Goal: Task Accomplishment & Management: Complete application form

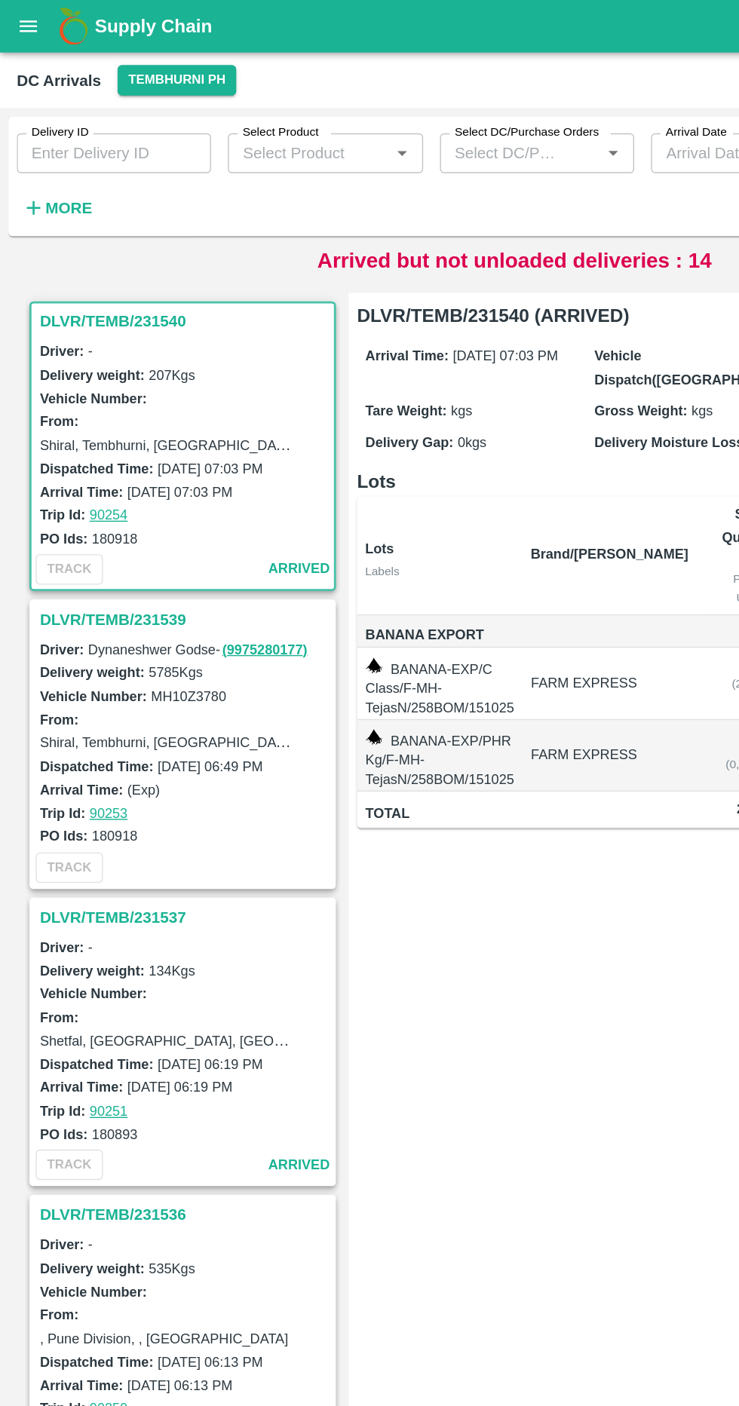
scroll to position [7, 0]
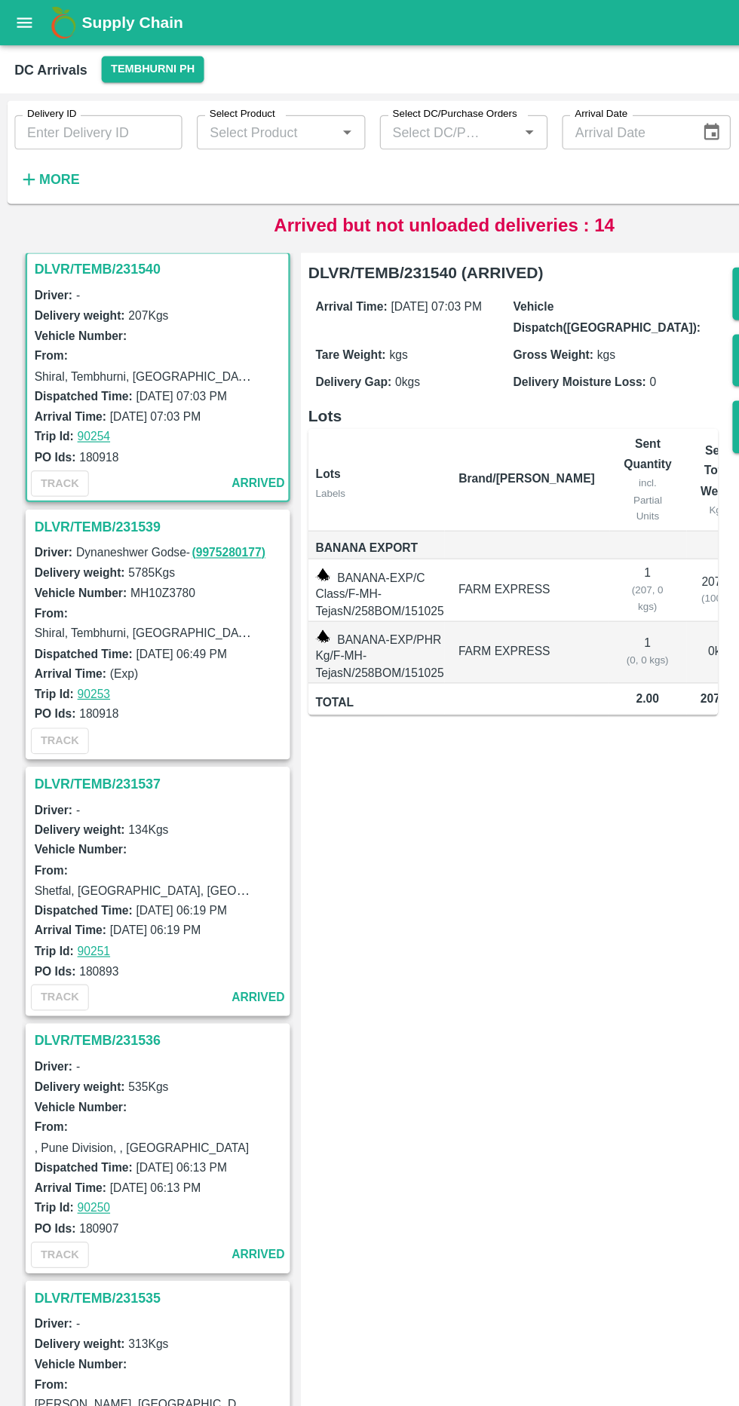
click at [57, 154] on strong "More" at bounding box center [49, 149] width 34 height 12
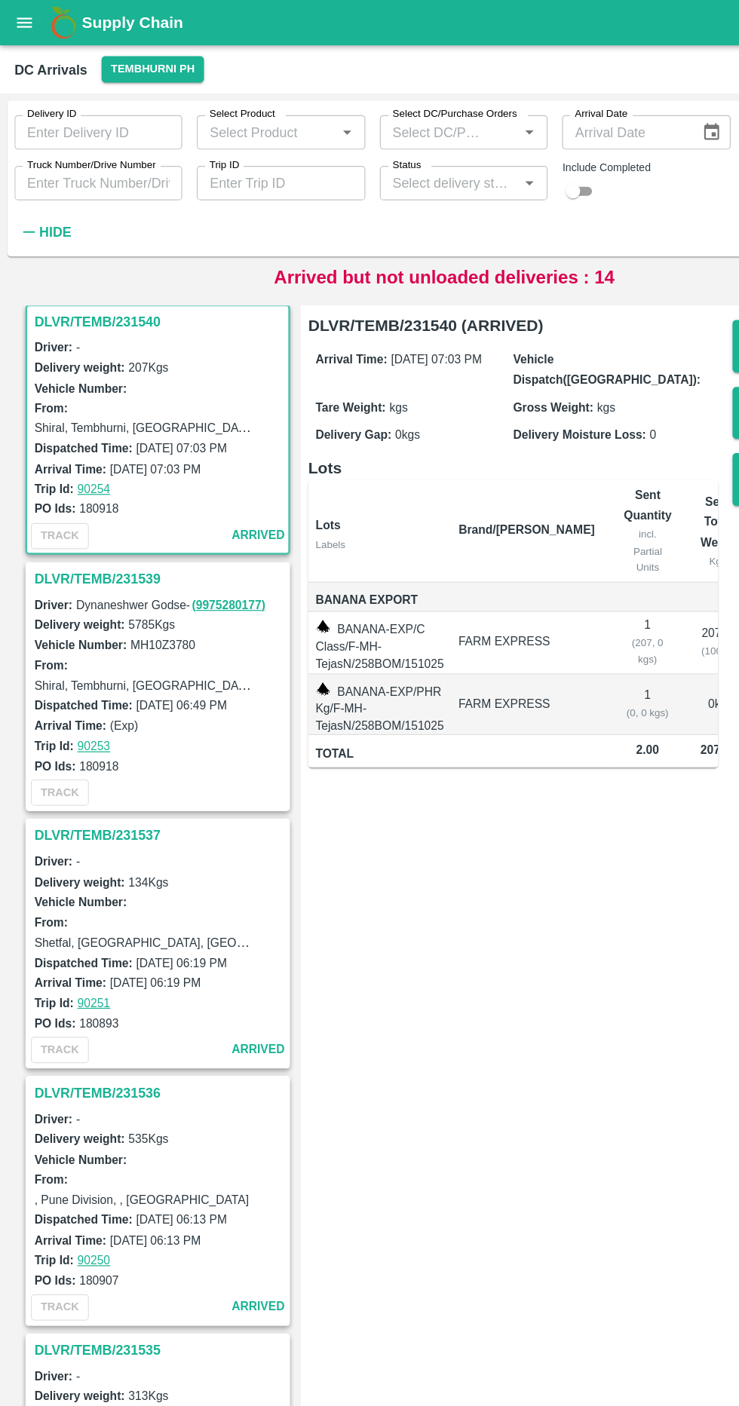
click at [106, 152] on input "Truck Number/Drive Number" at bounding box center [82, 152] width 140 height 29
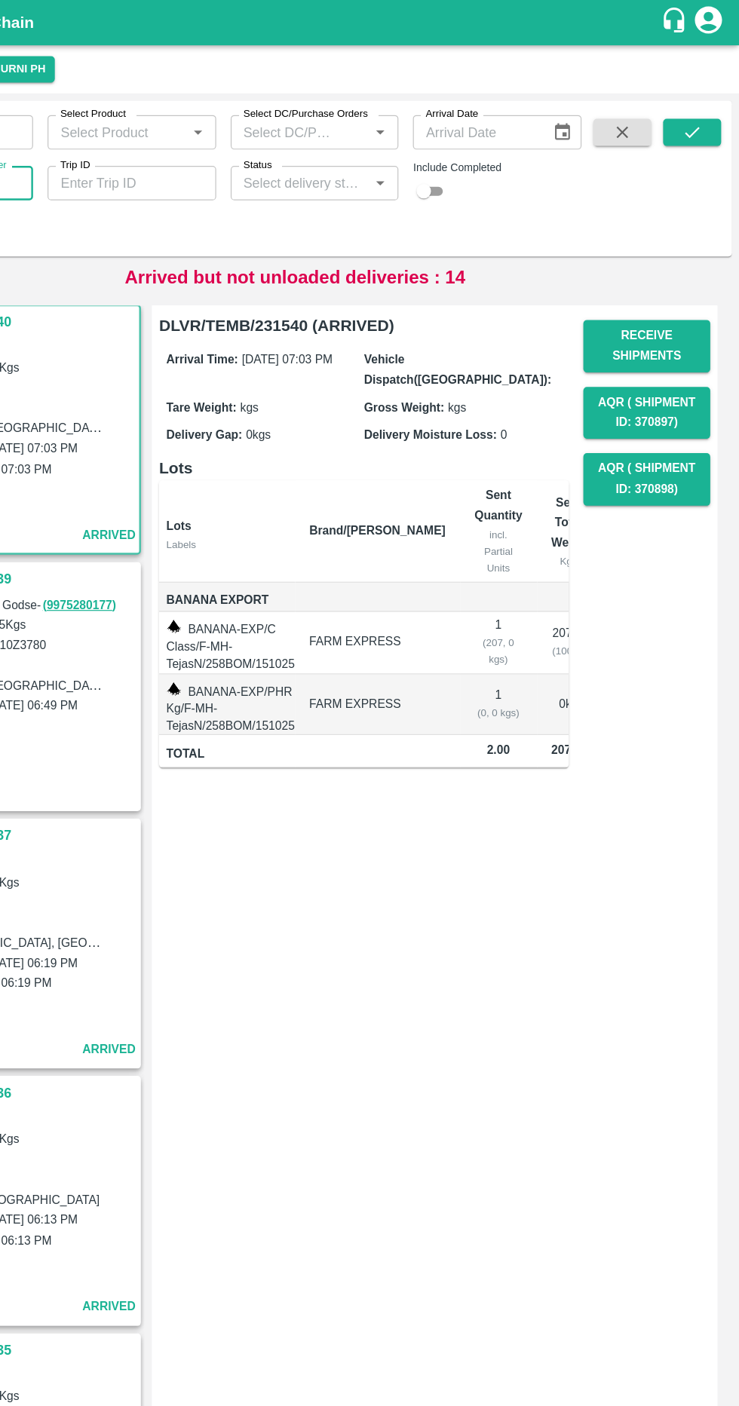
click at [711, 104] on button "submit" at bounding box center [700, 110] width 48 height 23
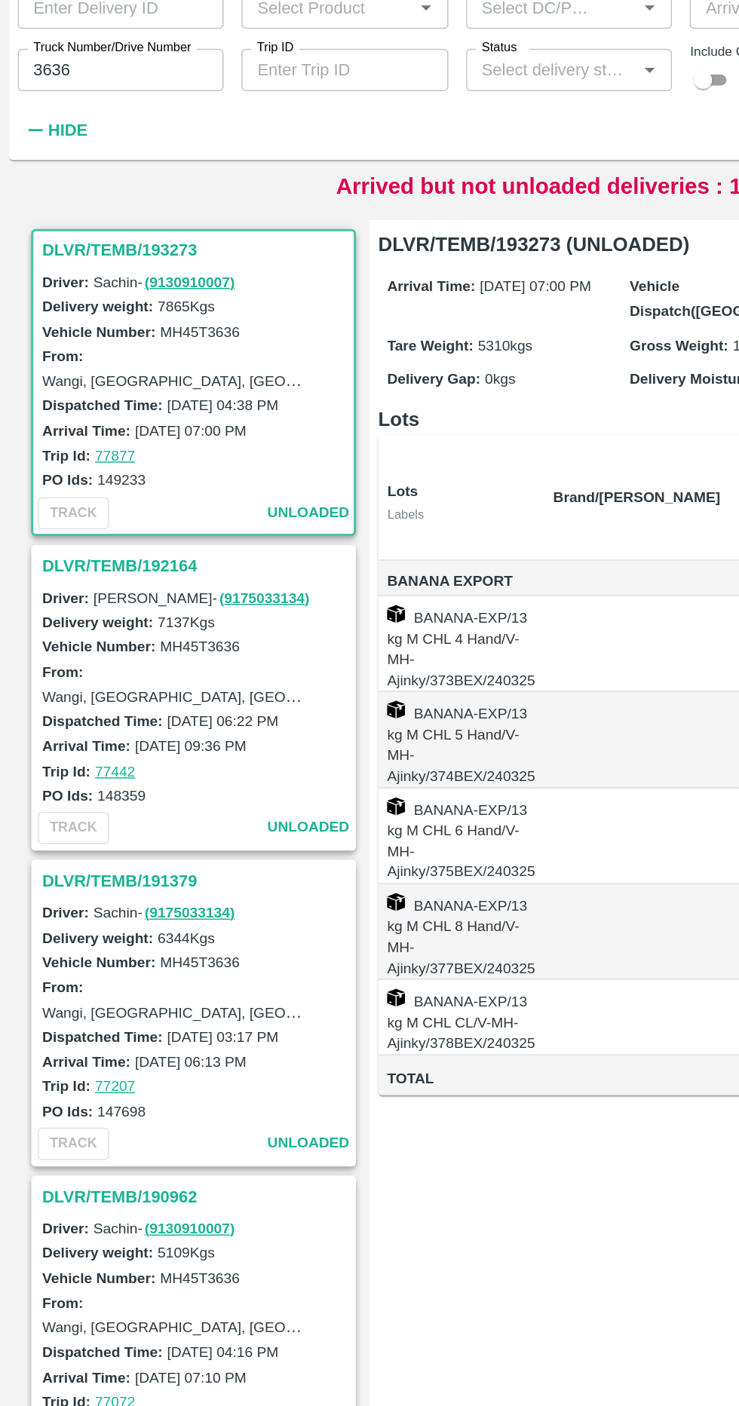
click at [104, 148] on input "3636" at bounding box center [82, 152] width 140 height 29
click at [51, 147] on input "3636" at bounding box center [82, 152] width 140 height 29
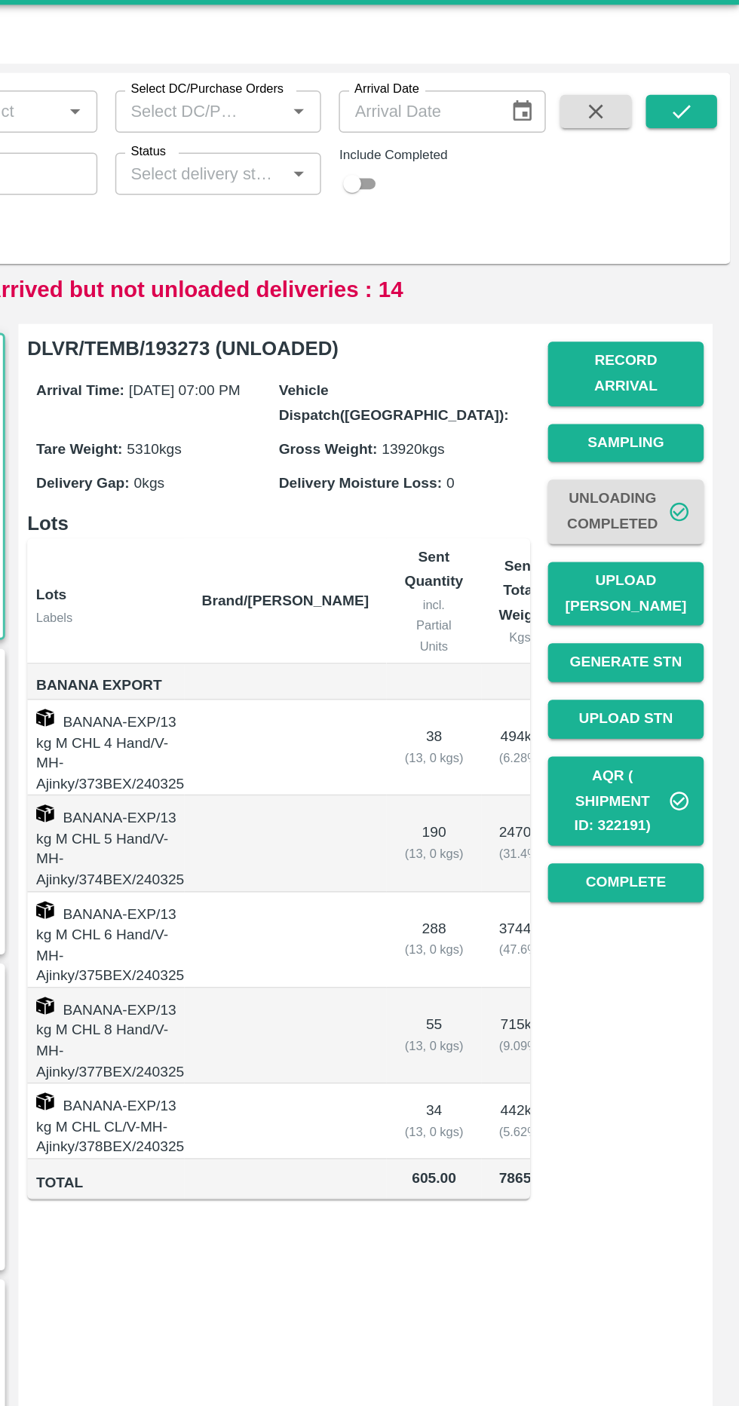
type input "3536"
click at [710, 109] on button "submit" at bounding box center [700, 110] width 48 height 23
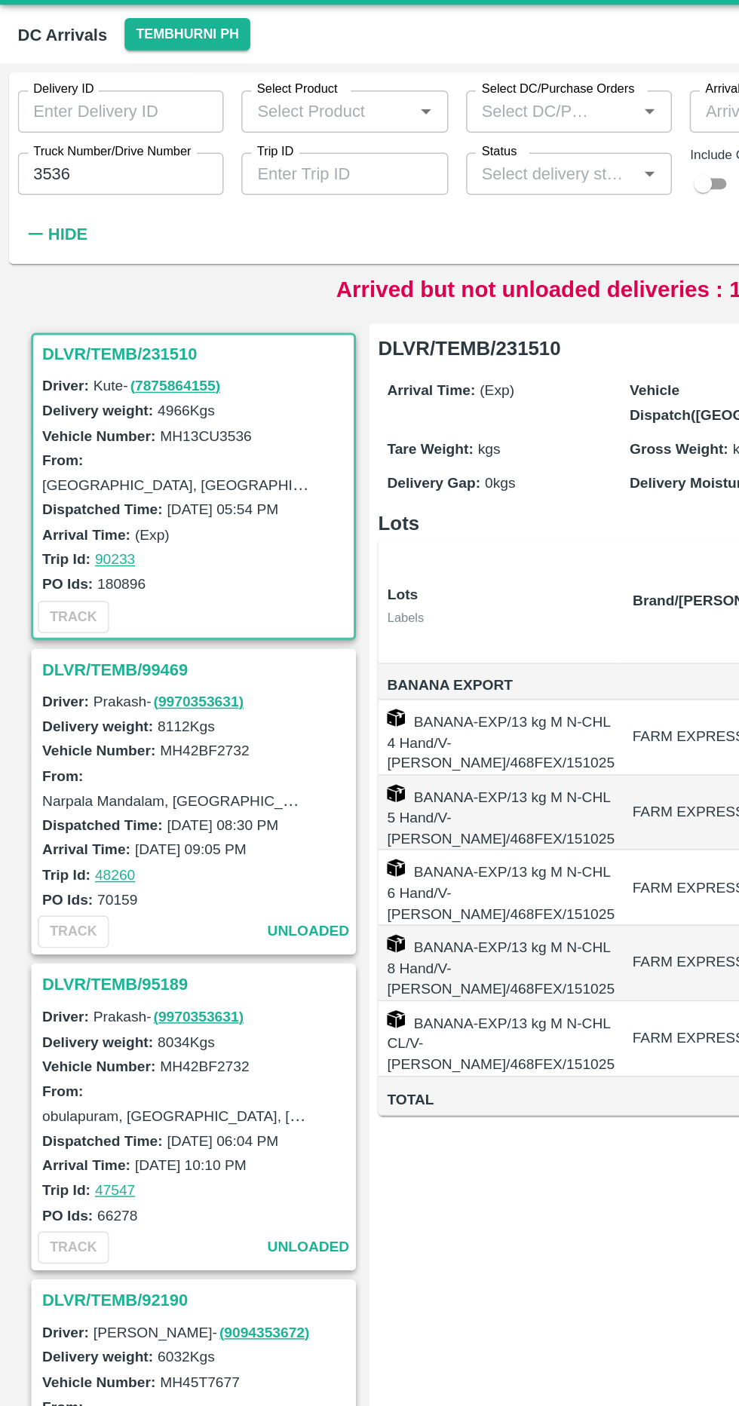
click at [96, 268] on h3 "DLVR/TEMB/231510" at bounding box center [134, 275] width 210 height 20
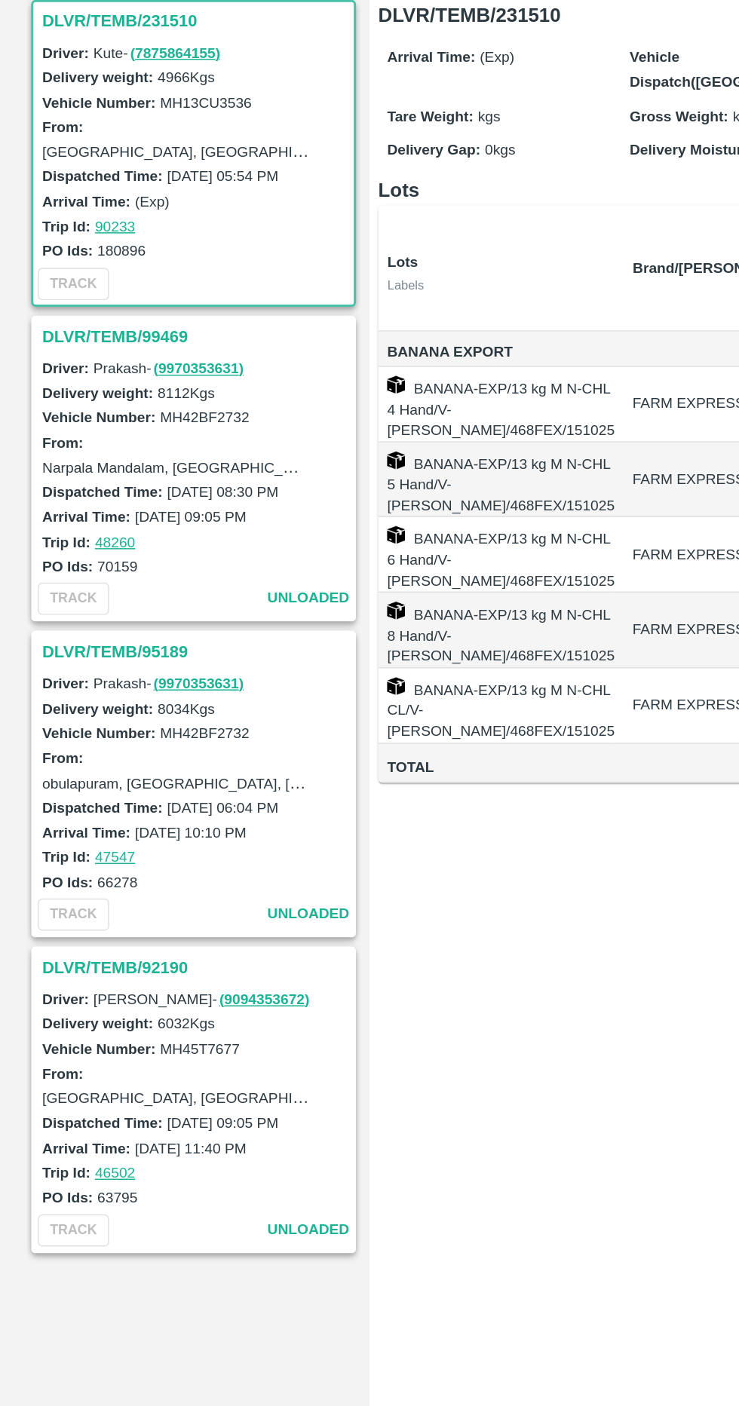
scroll to position [0, 83]
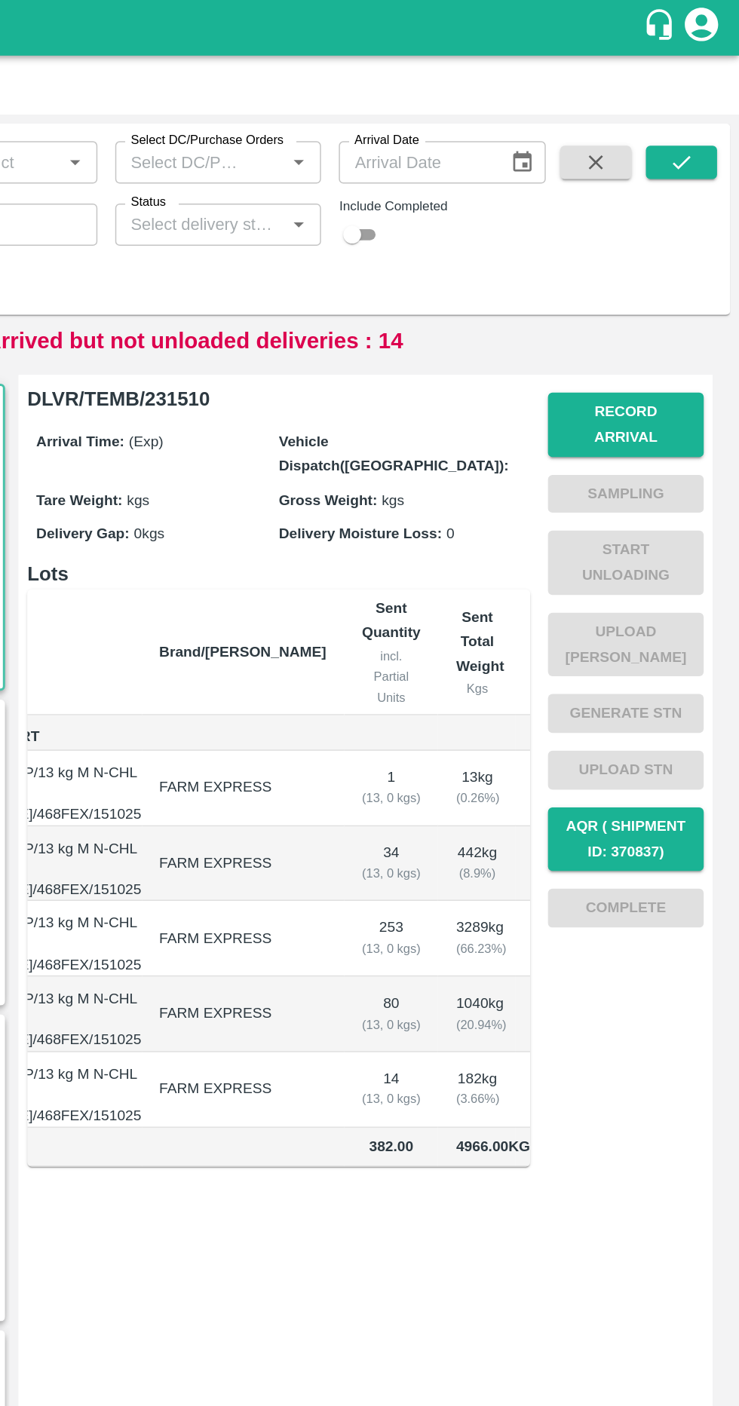
click at [696, 282] on button "Record Arrival" at bounding box center [662, 288] width 106 height 44
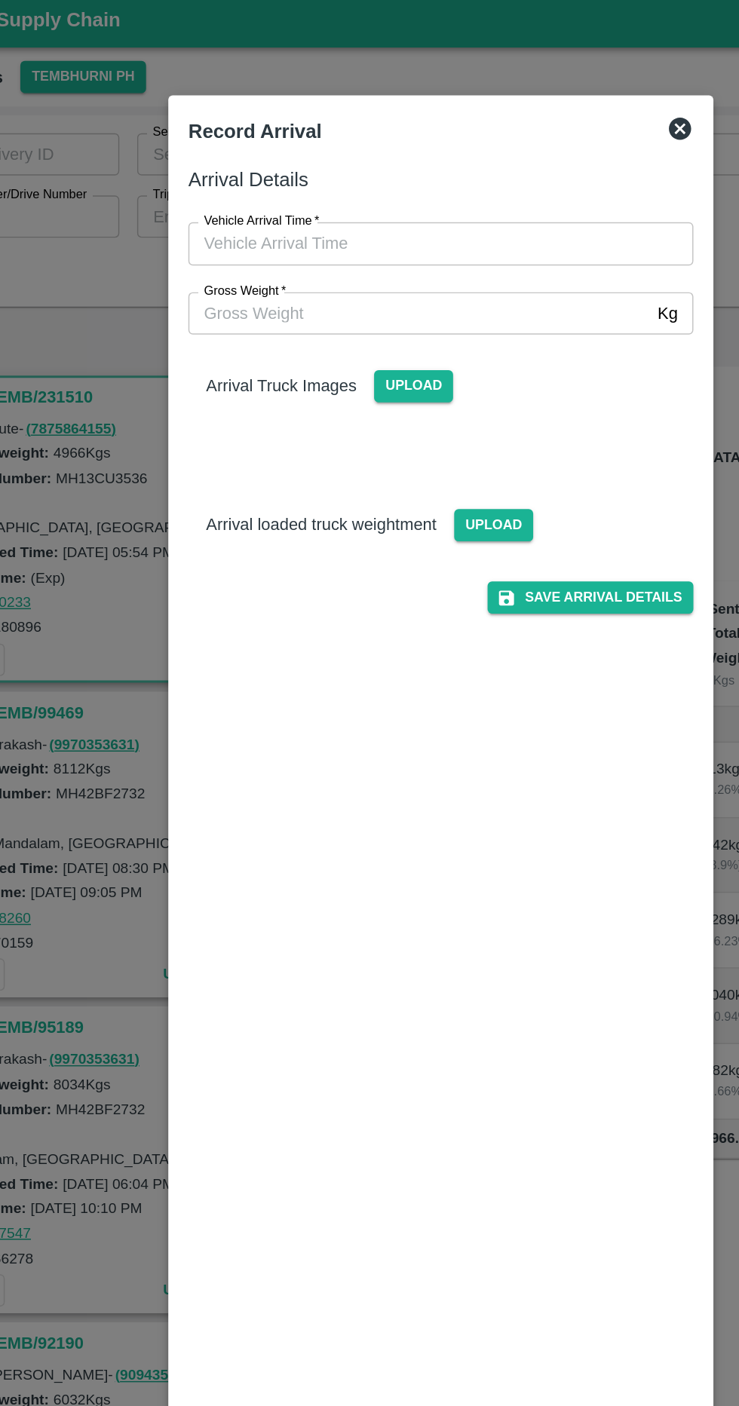
click at [431, 157] on input "Vehicle Arrival Time   *" at bounding box center [364, 170] width 332 height 29
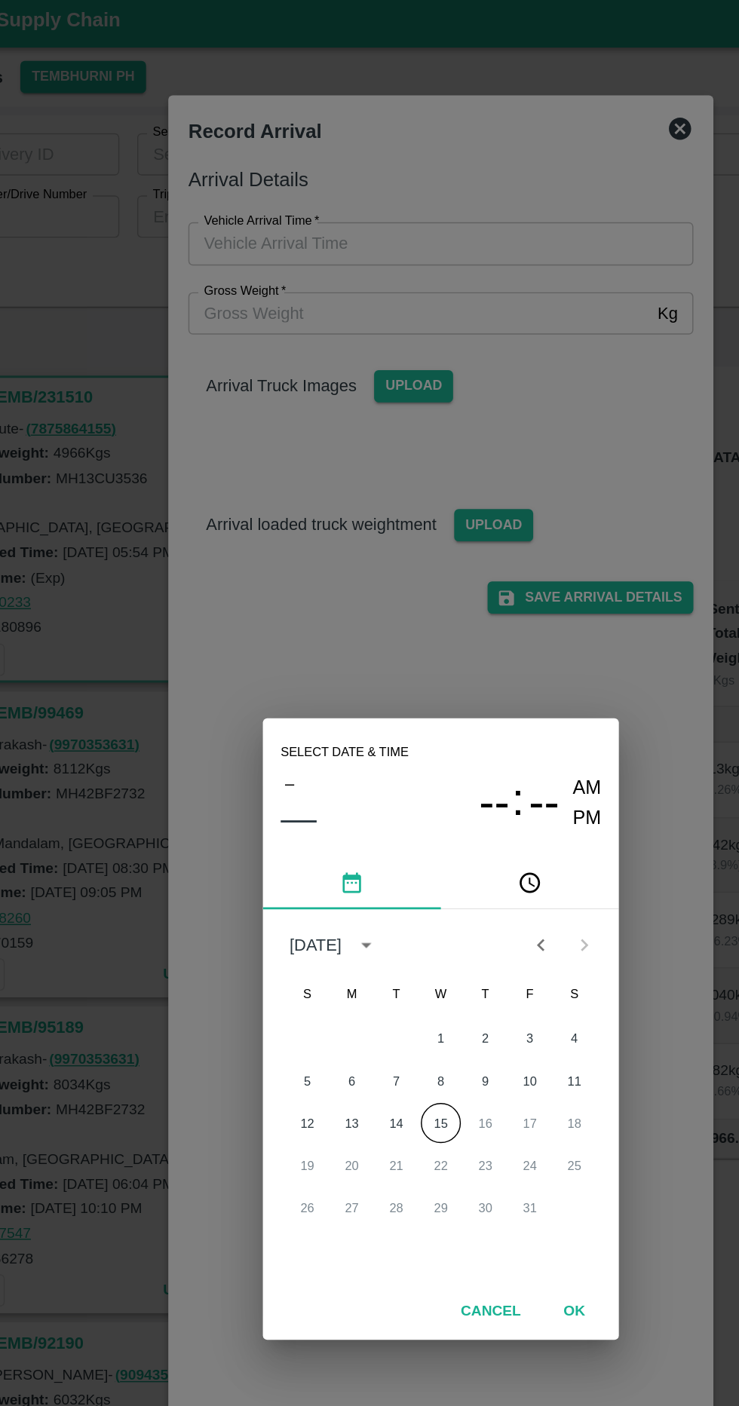
click at [369, 766] on button "15" at bounding box center [369, 766] width 27 height 27
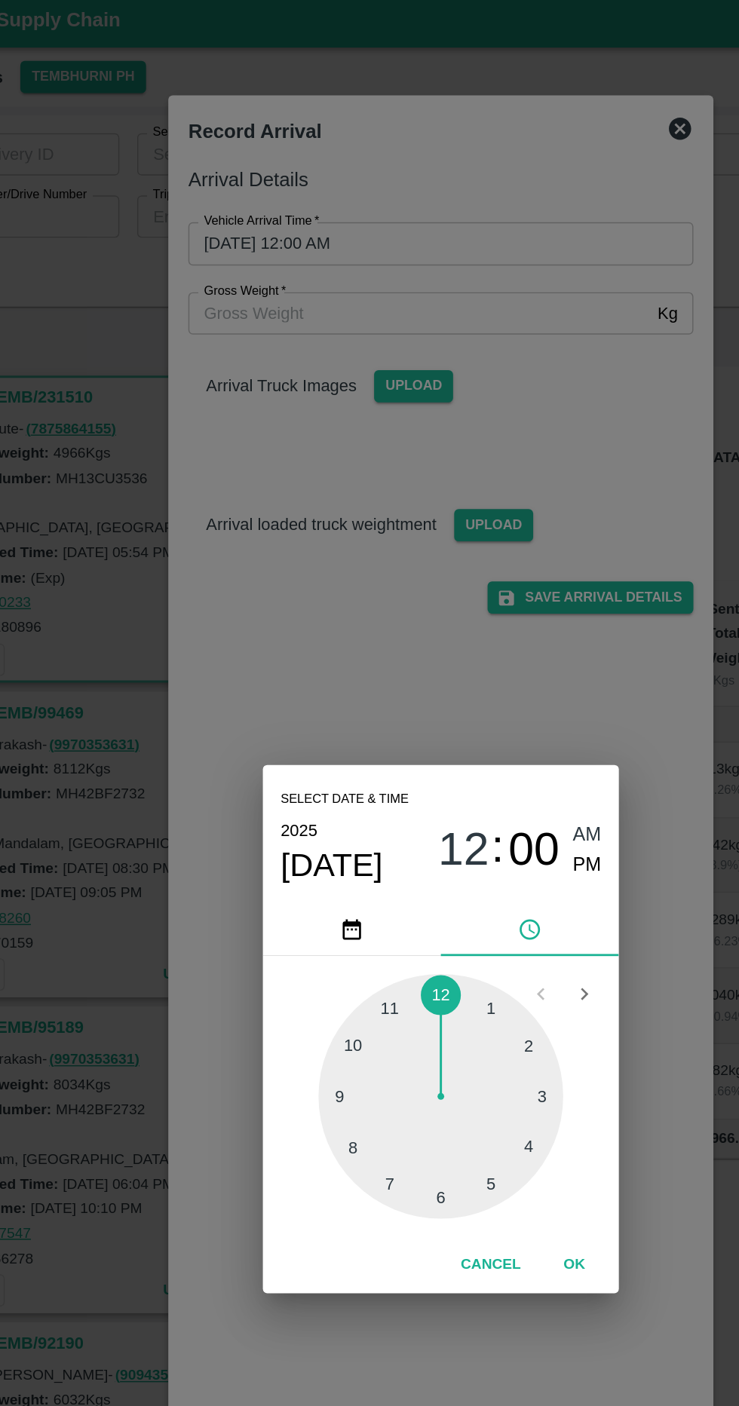
click at [345, 814] on div at bounding box center [370, 749] width 166 height 166
click at [381, 814] on div at bounding box center [370, 749] width 166 height 166
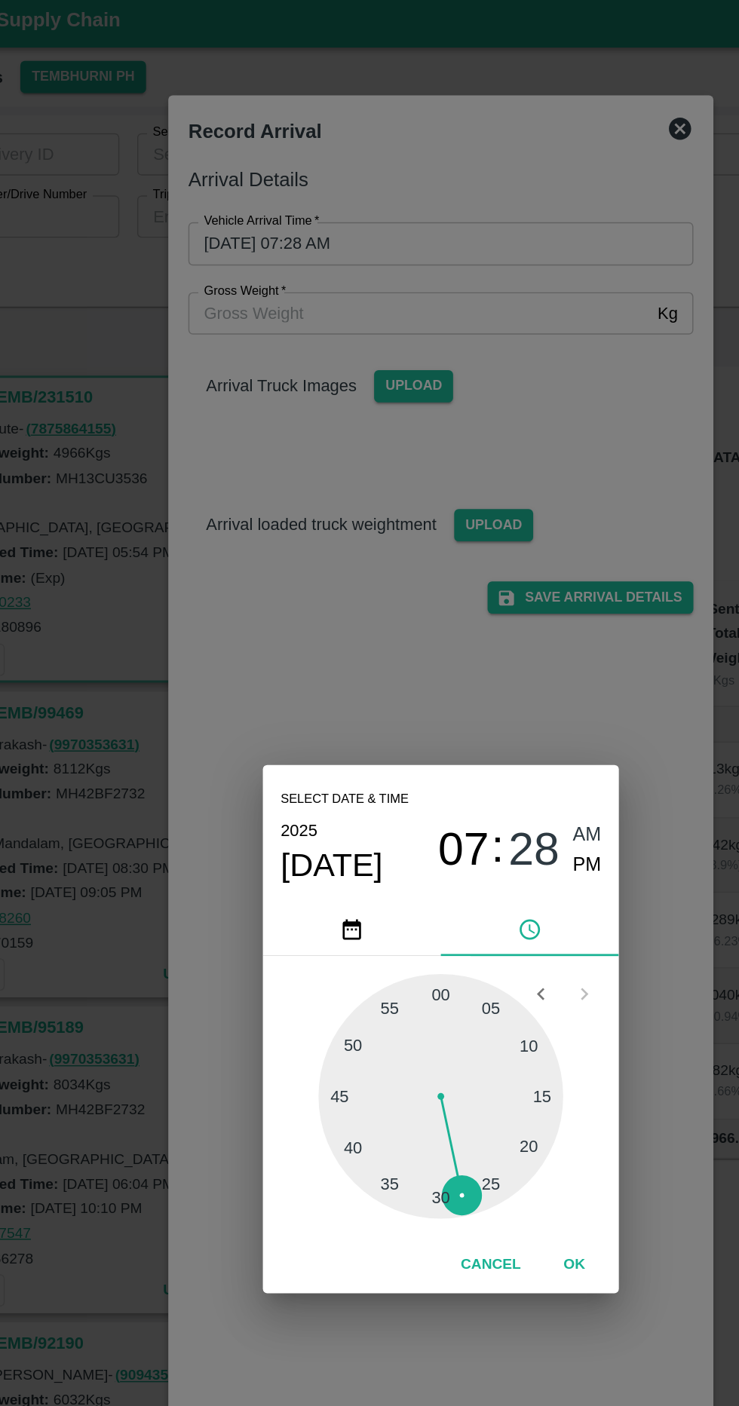
click at [468, 599] on span "PM" at bounding box center [469, 592] width 20 height 20
type input "[DATE] 07:28 PM"
click at [474, 863] on button "OK" at bounding box center [460, 863] width 48 height 26
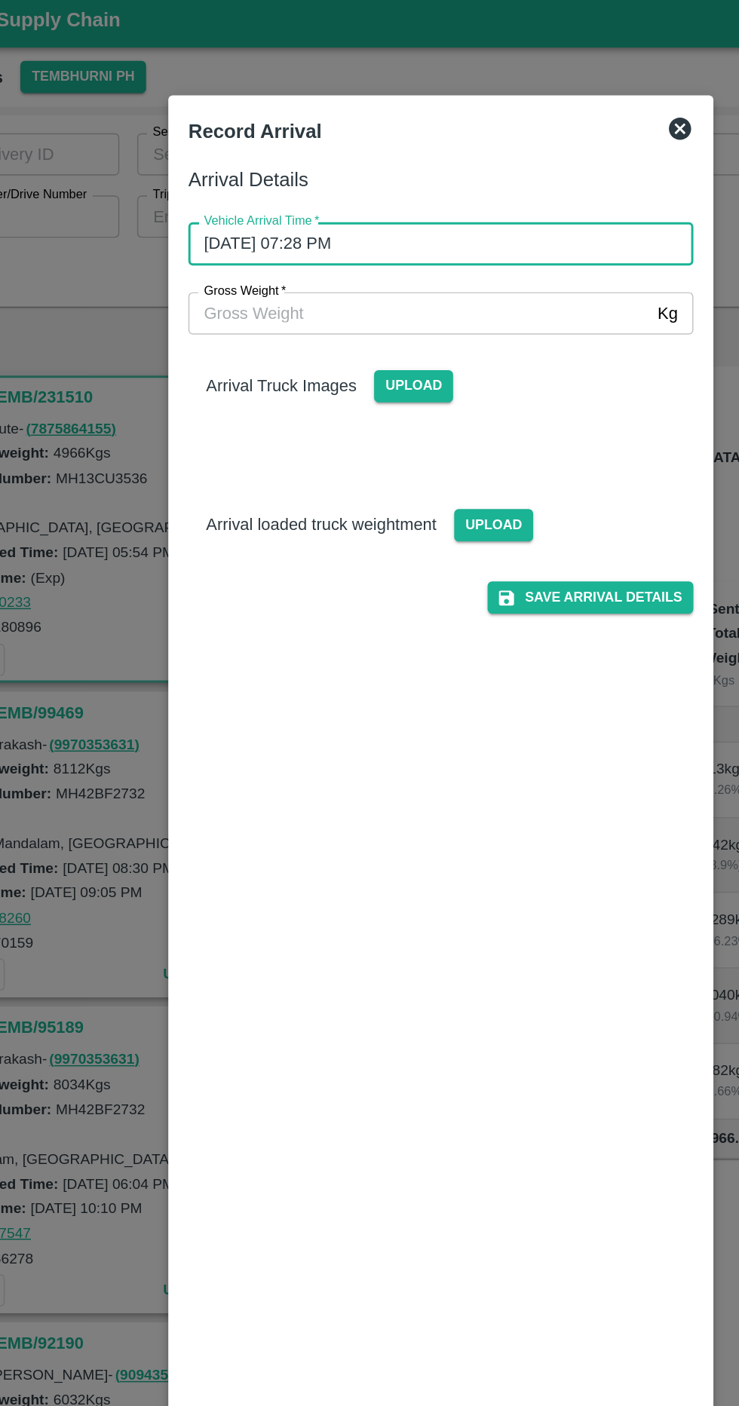
click at [425, 219] on input "Gross Weight   *" at bounding box center [354, 218] width 312 height 29
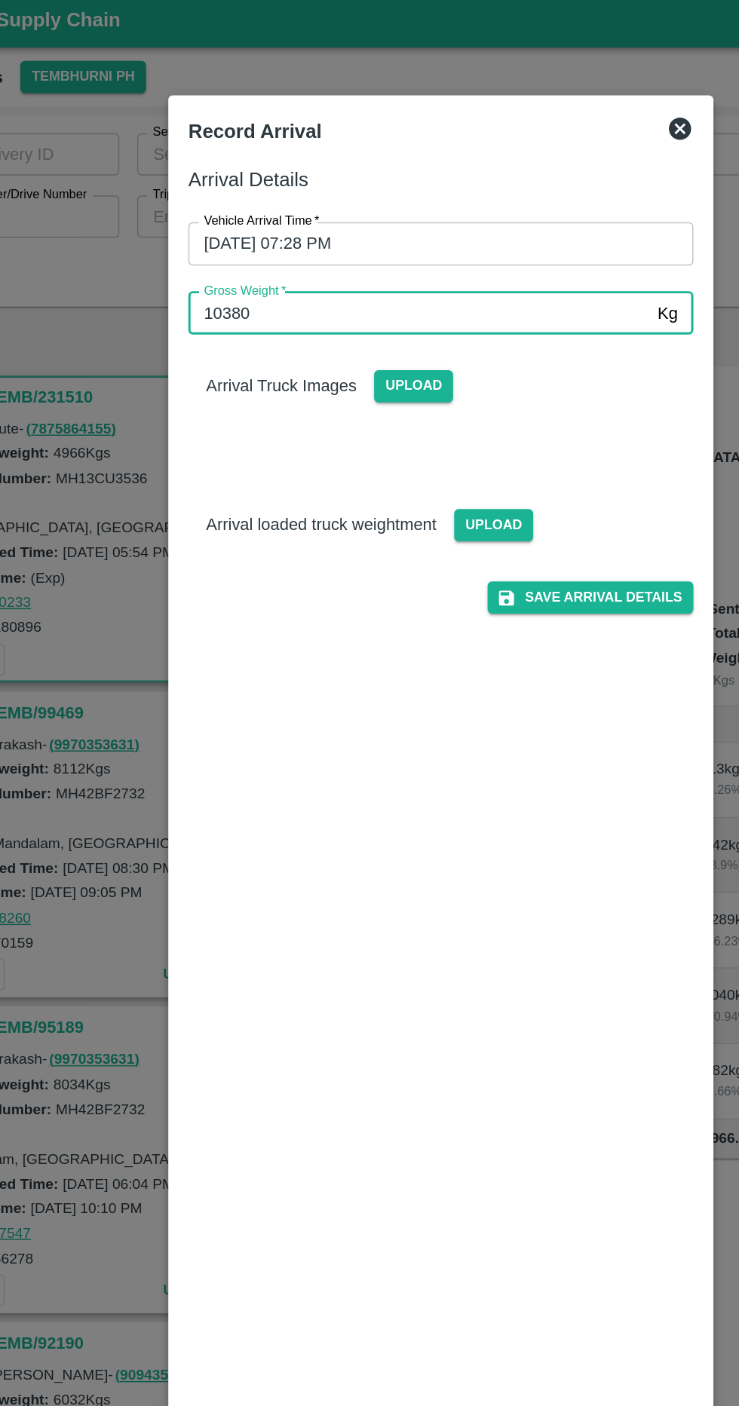
type input "10380"
click at [340, 266] on span "Upload" at bounding box center [351, 267] width 54 height 22
click at [0, 0] on input "Upload" at bounding box center [0, 0] width 0 height 0
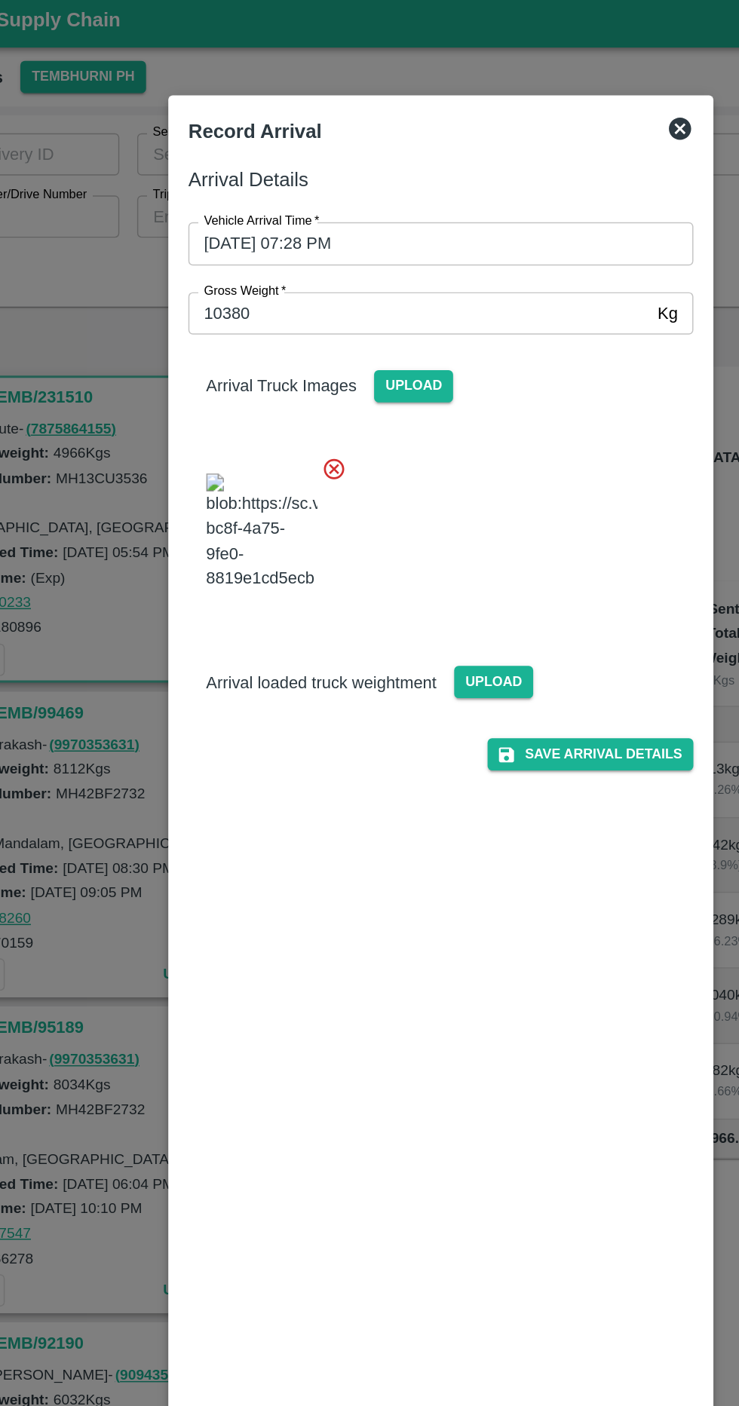
click at [409, 479] on span "Upload" at bounding box center [406, 468] width 54 height 22
click at [0, 0] on input "Upload" at bounding box center [0, 0] width 0 height 0
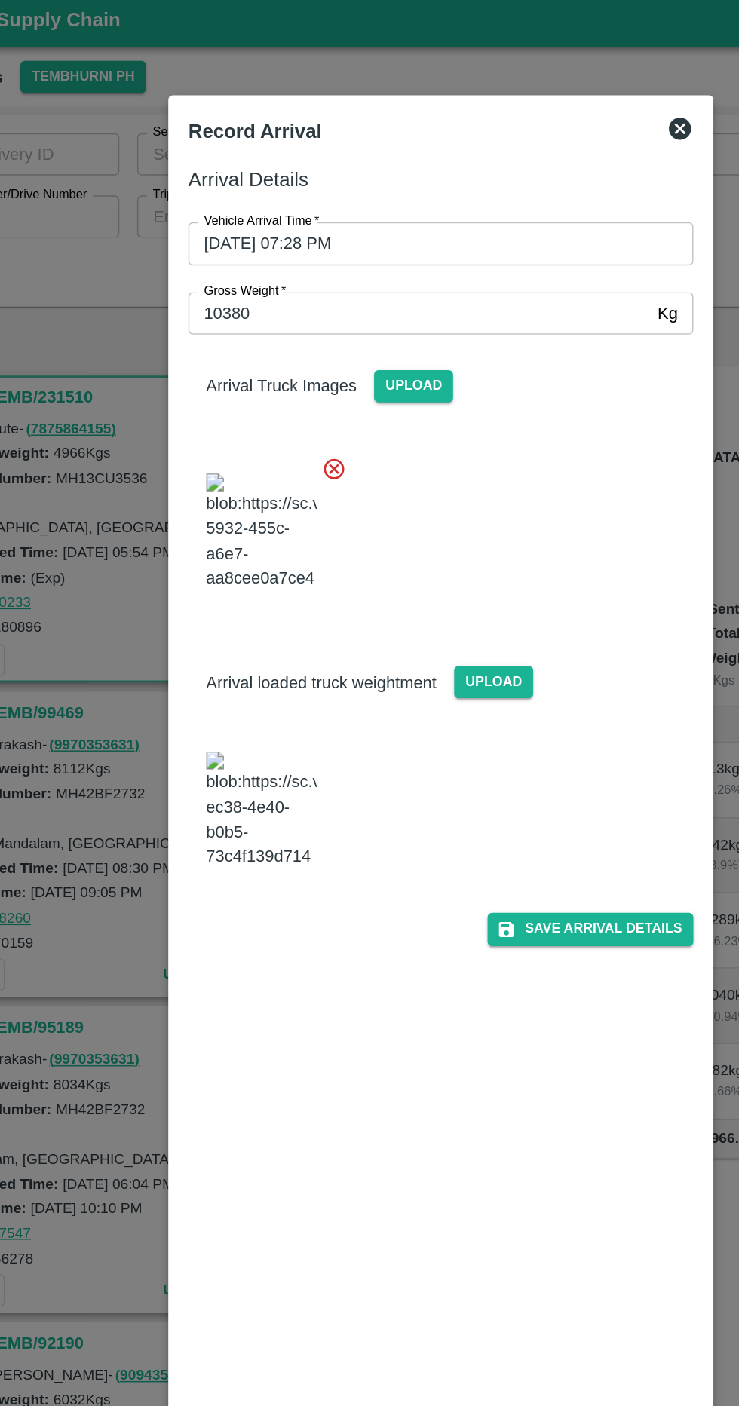
click at [501, 646] on button "Save Arrival Details" at bounding box center [471, 635] width 140 height 22
